Goal: Find specific page/section: Find specific page/section

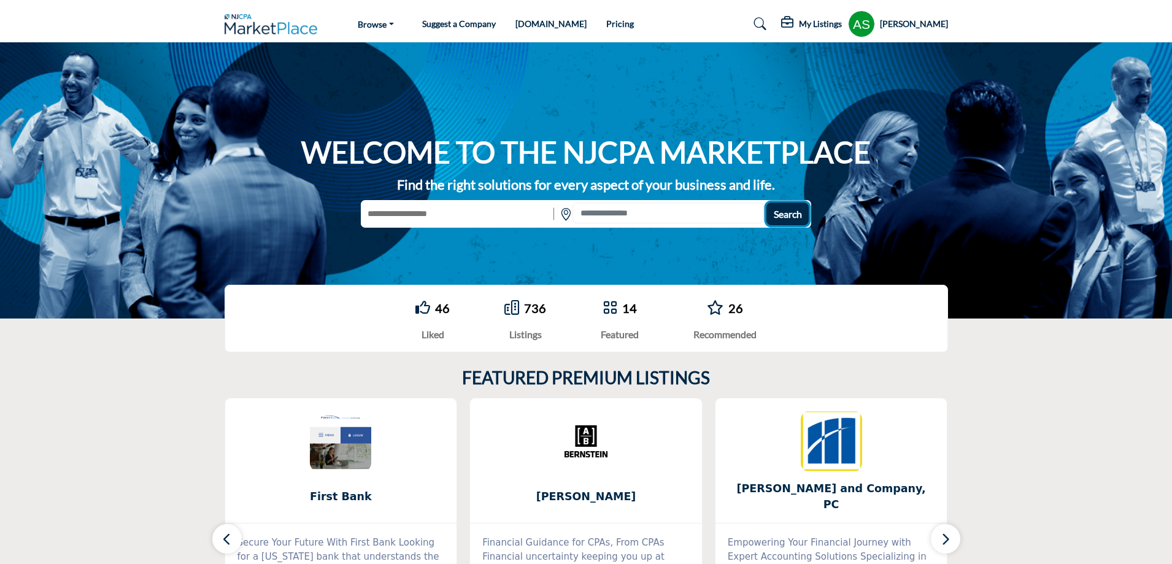
click at [779, 213] on span "Search" at bounding box center [788, 214] width 28 height 12
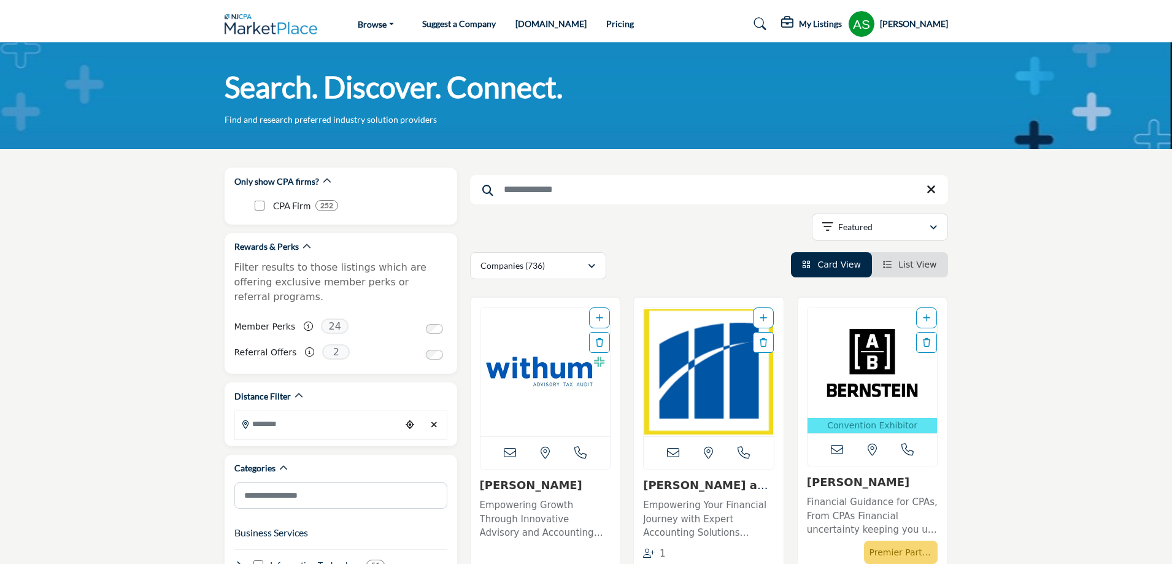
scroll to position [123, 0]
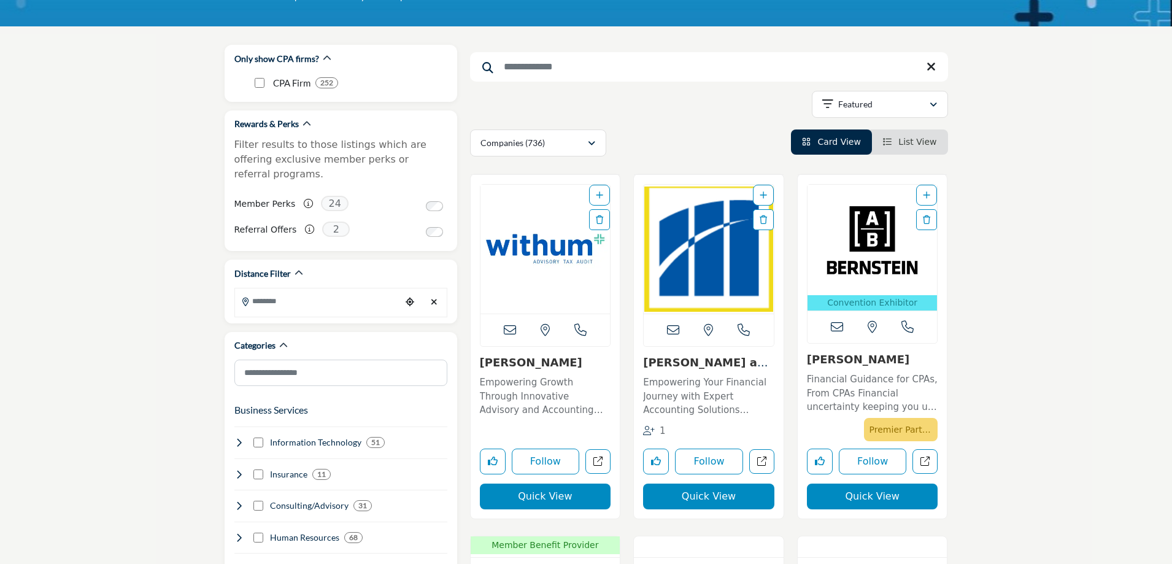
click at [853, 258] on img "Open Listing in new tab" at bounding box center [872, 240] width 130 height 110
